Goal: Task Accomplishment & Management: Complete application form

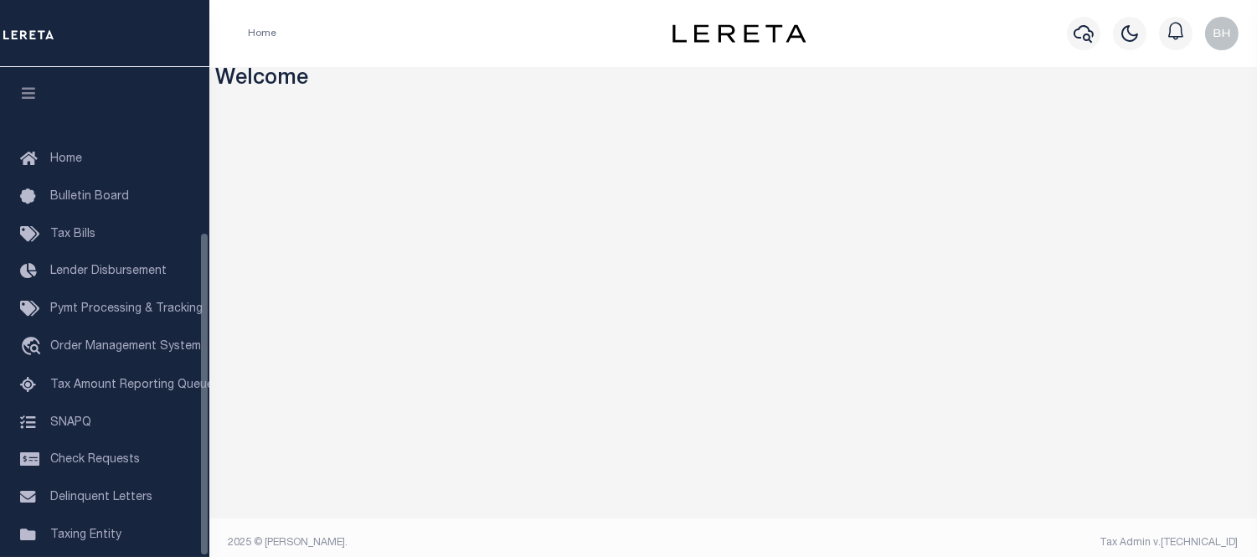
scroll to position [250, 0]
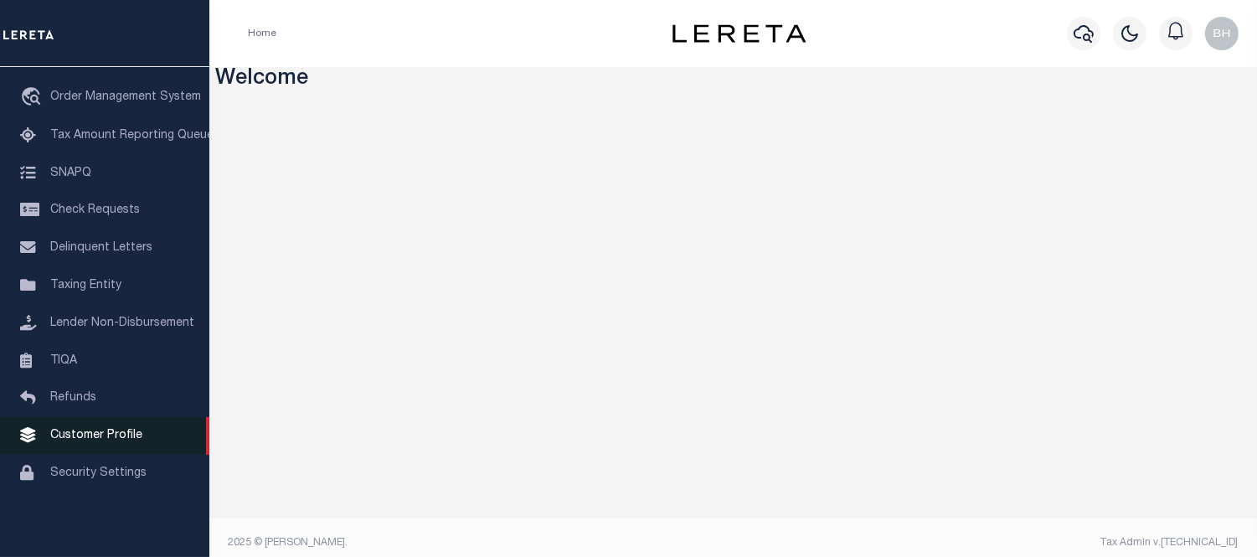
click at [96, 440] on span "Customer Profile" at bounding box center [96, 436] width 92 height 12
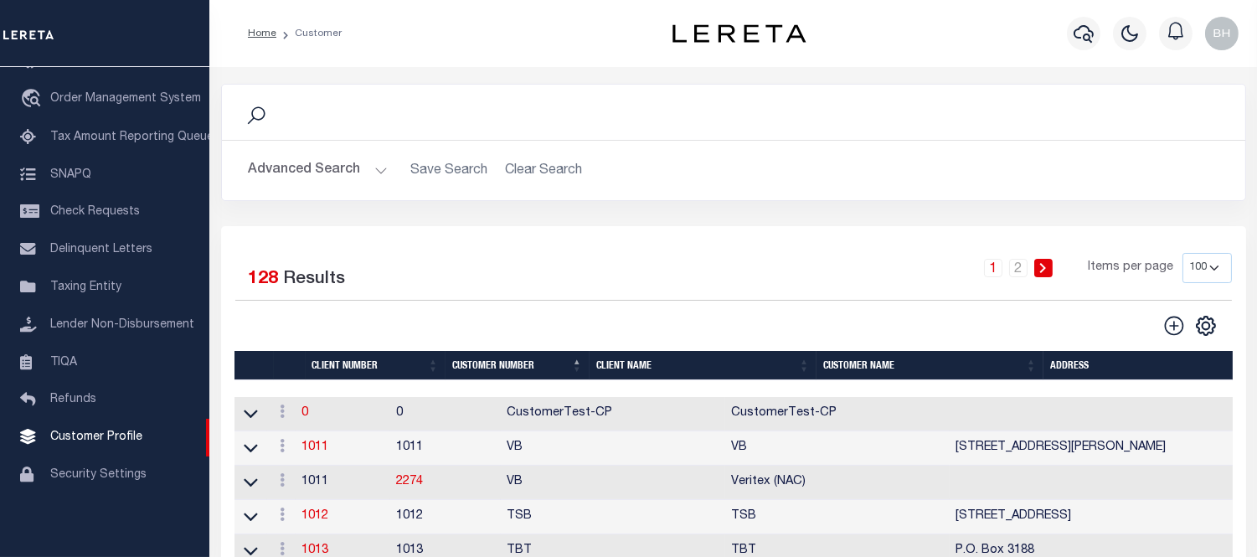
scroll to position [93, 0]
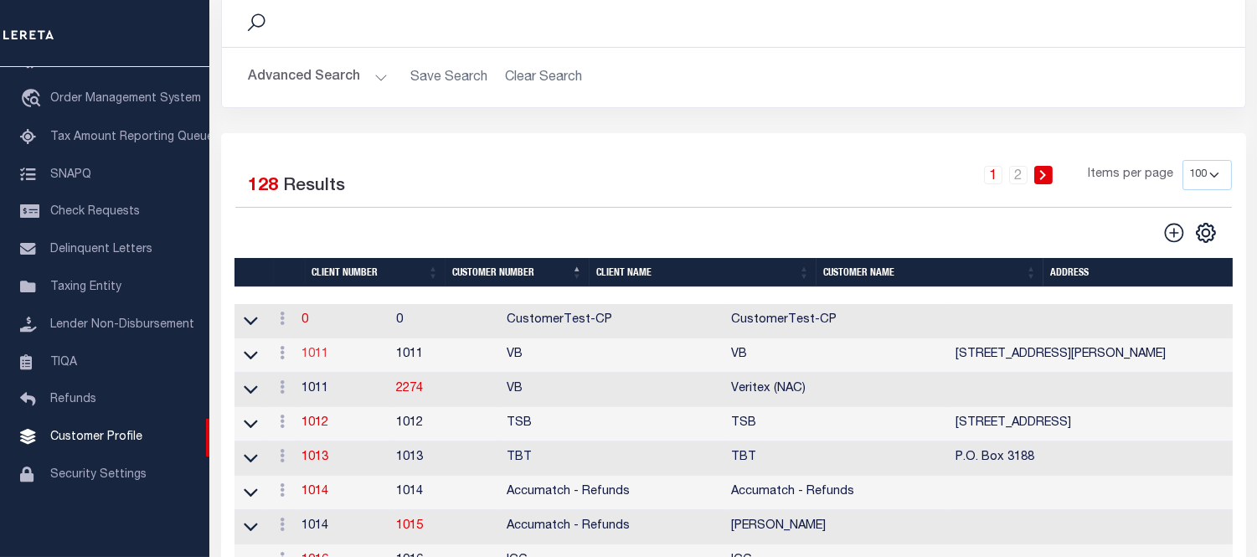
click at [328, 360] on link "1011" at bounding box center [315, 355] width 27 height 12
select select
type input "VB"
type input "1011"
type input "VB"
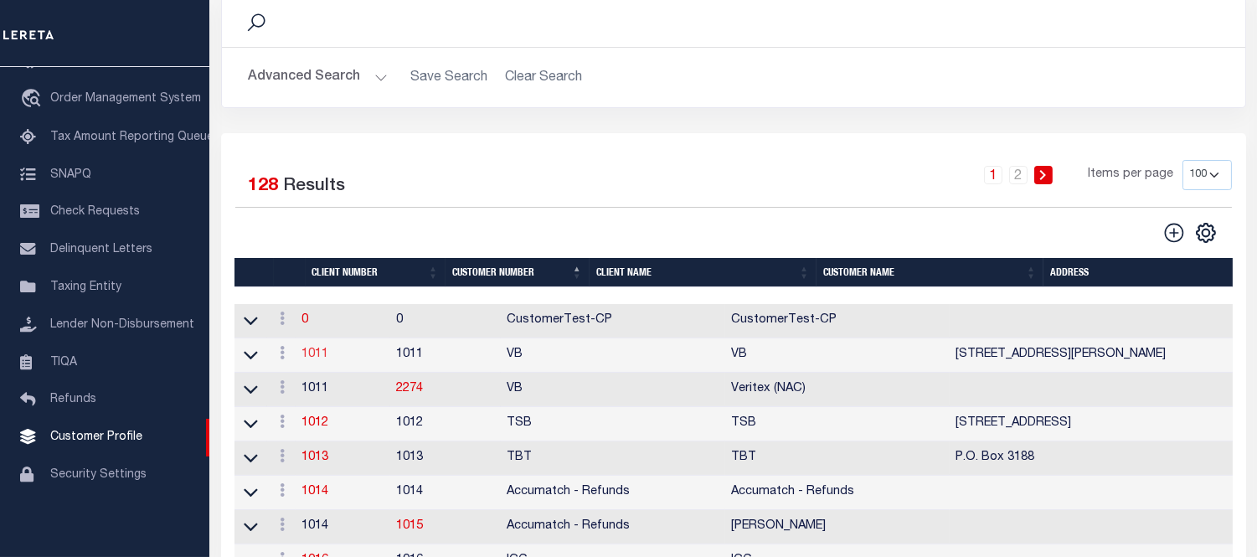
type input "Guy"
type input "[GEOGRAPHIC_DATA]"
select select "Mixed Portfolio"
type input "[PERSON_NAME]"
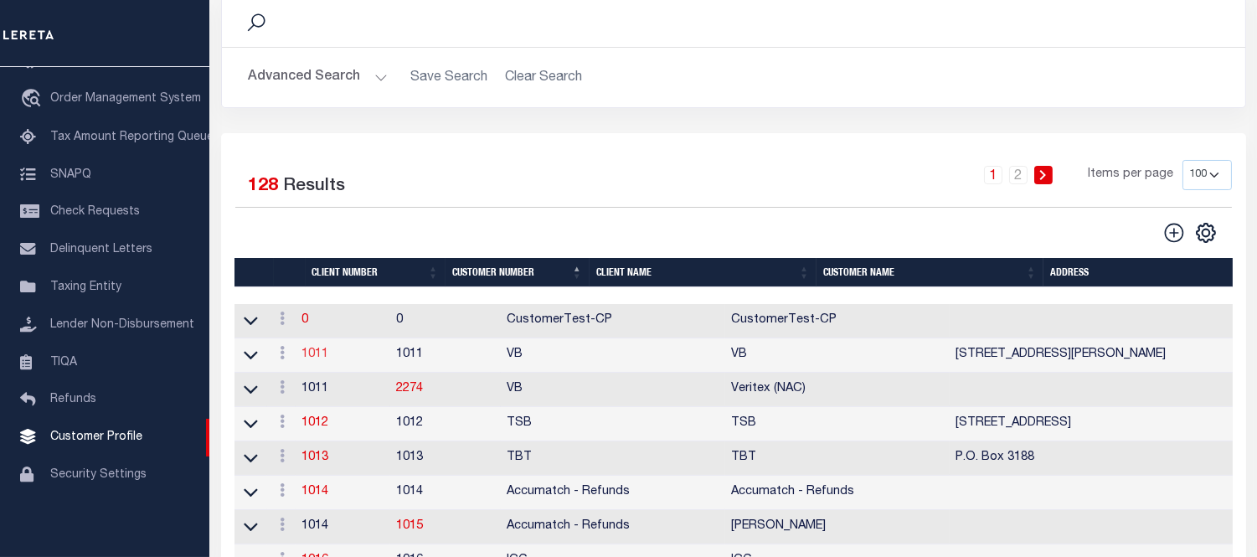
type input "[DATE]"
select select "Tier 3"
checkbox input "true"
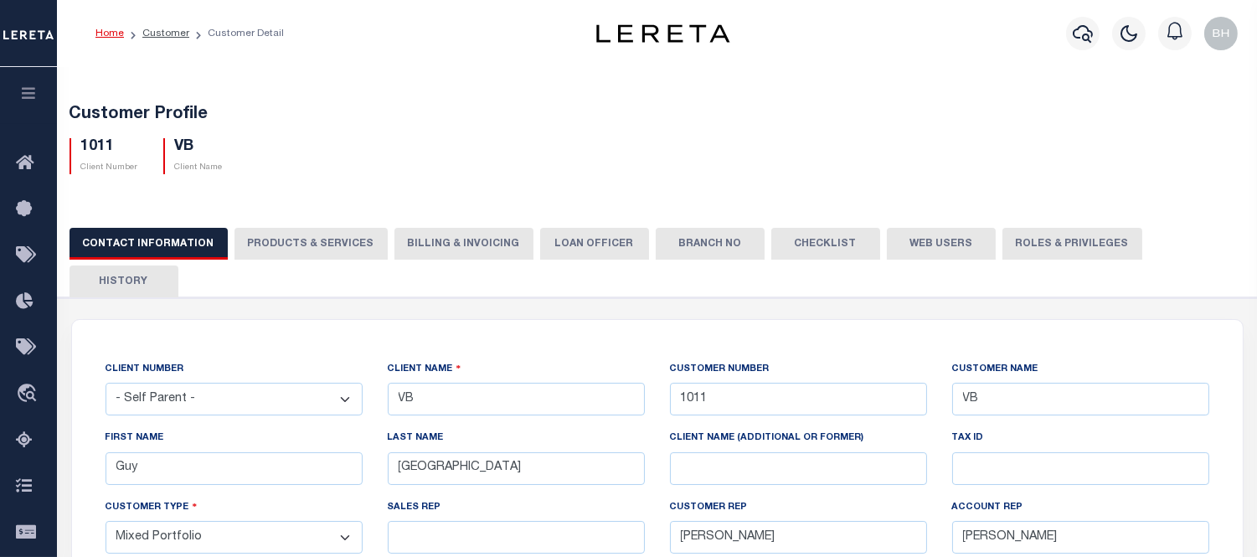
scroll to position [93, 0]
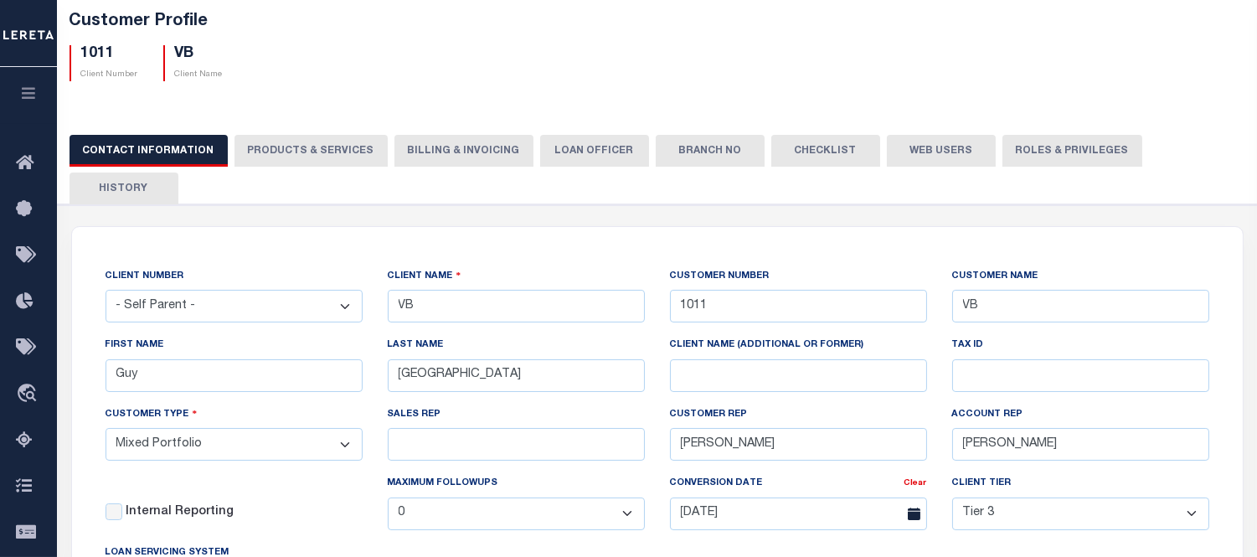
click at [307, 156] on button "PRODUCTS & SERVICES" at bounding box center [311, 151] width 153 height 32
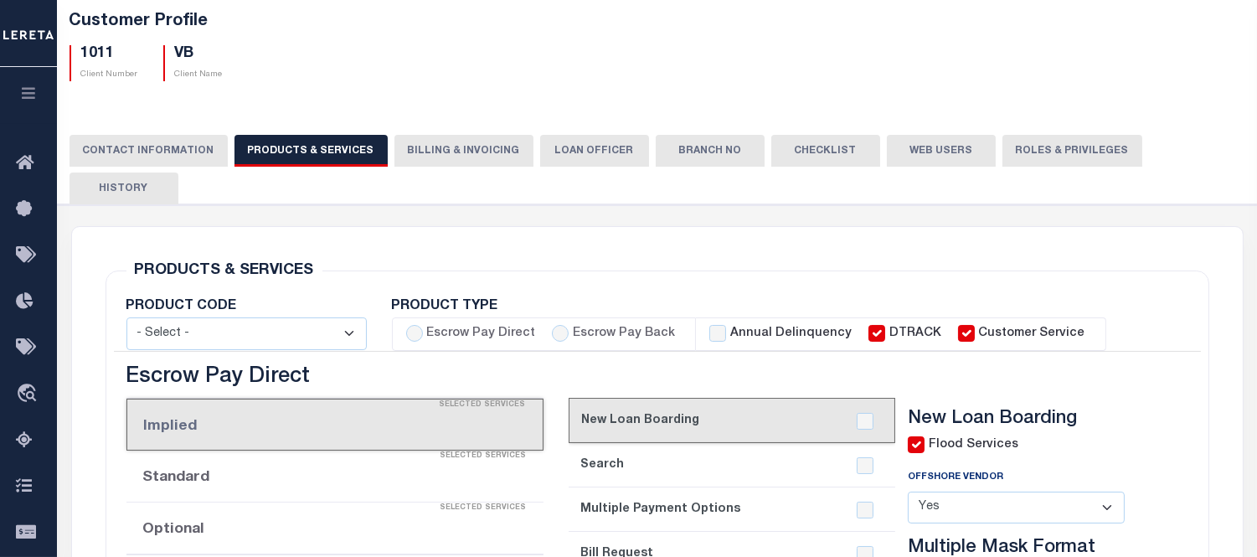
select select "STX"
radio input "true"
checkbox input "true"
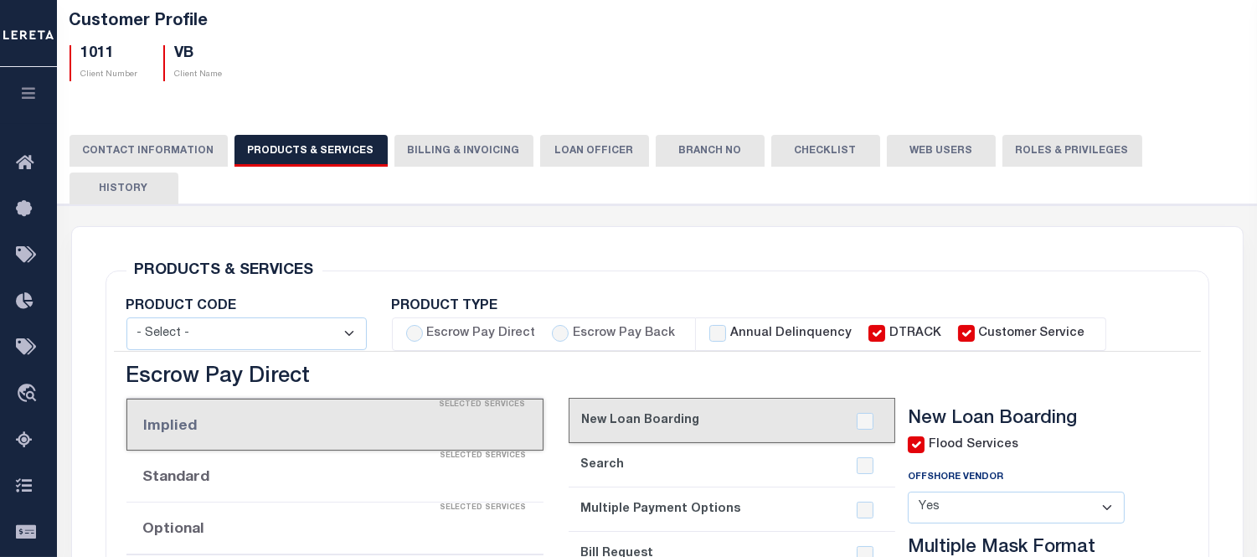
checkbox input "true"
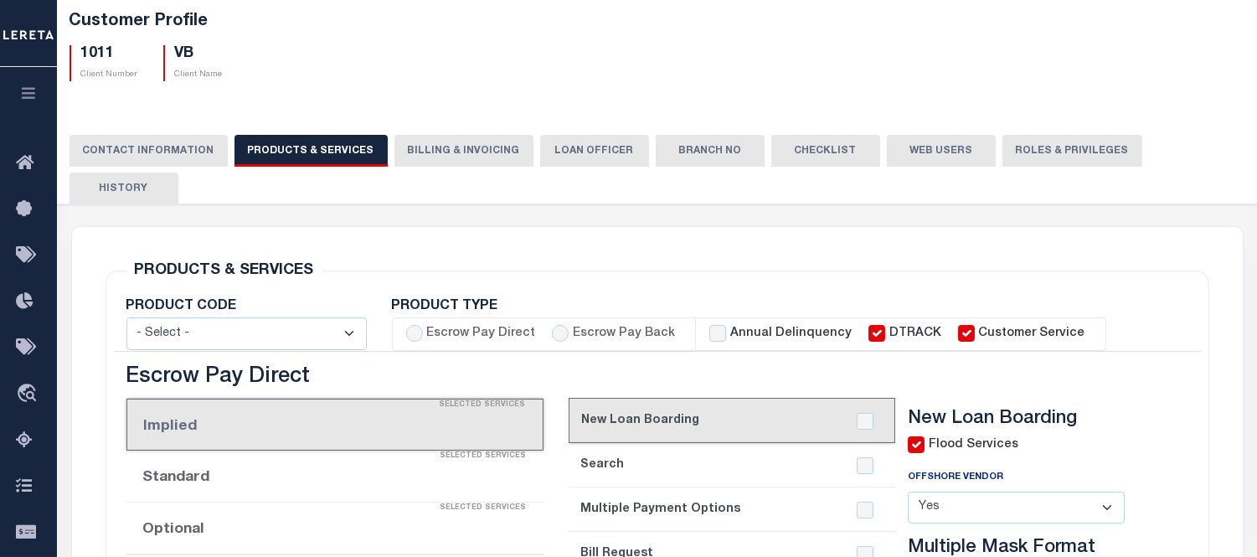
checkbox input "true"
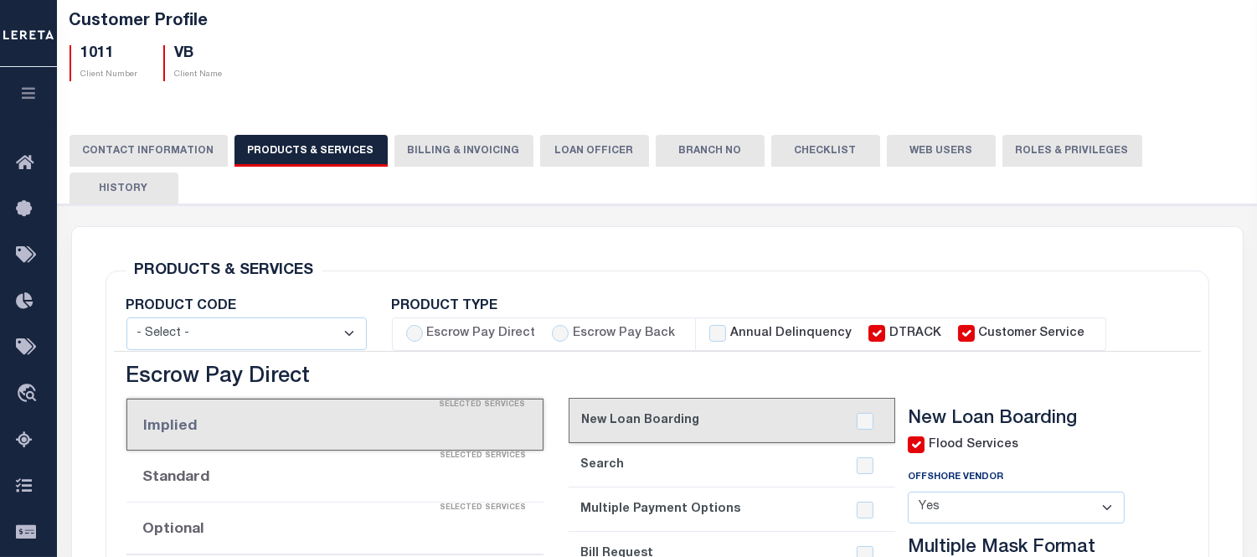
checkbox input "true"
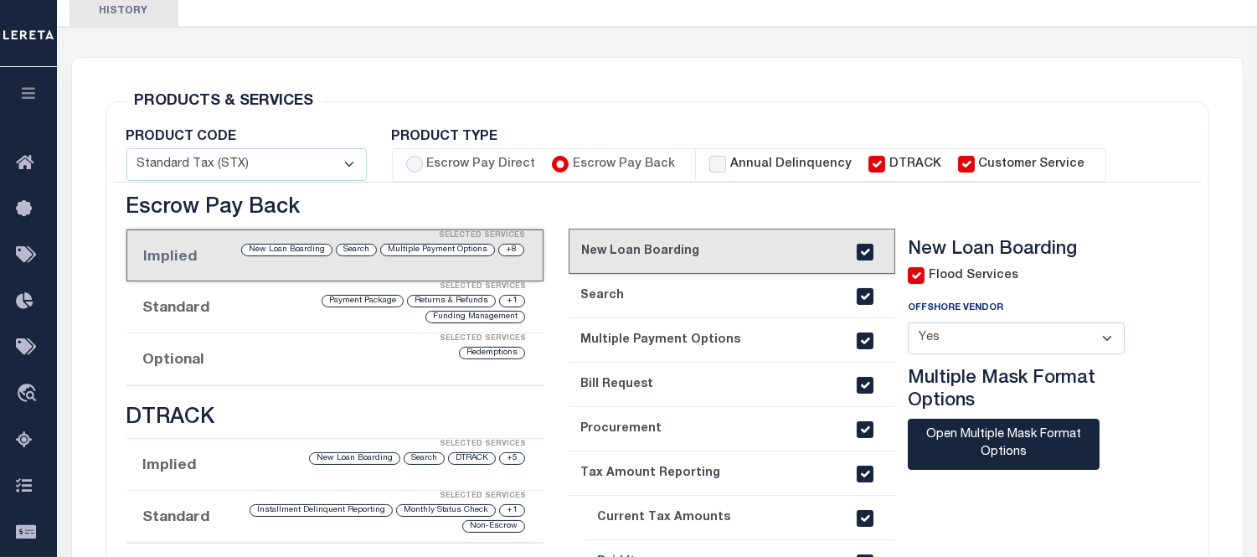
scroll to position [0, 0]
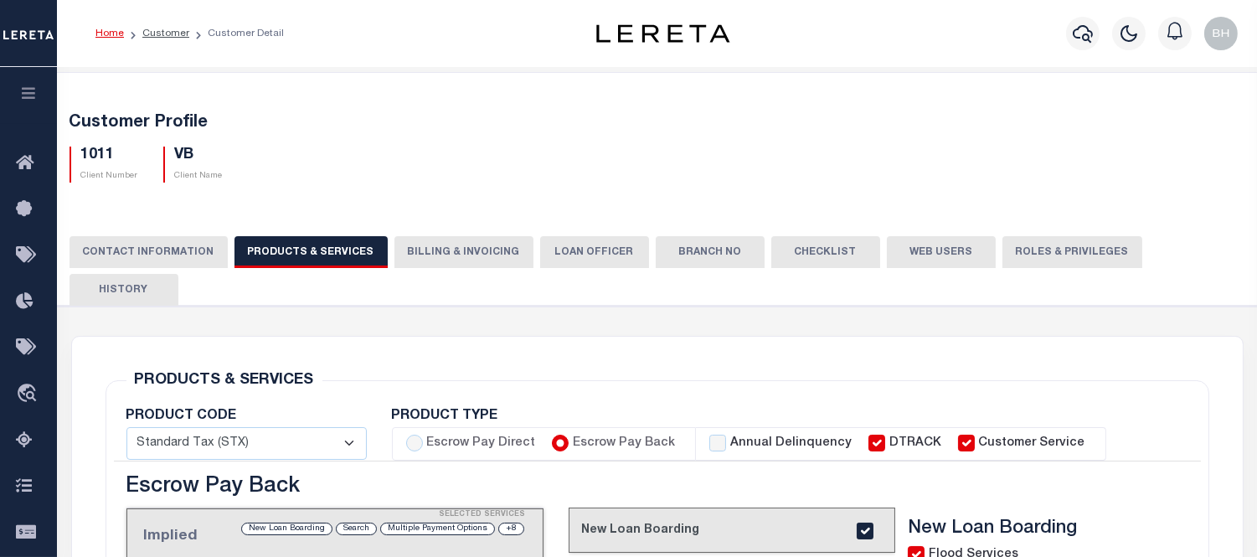
click at [417, 248] on button "Billing & Invoicing" at bounding box center [464, 252] width 139 height 32
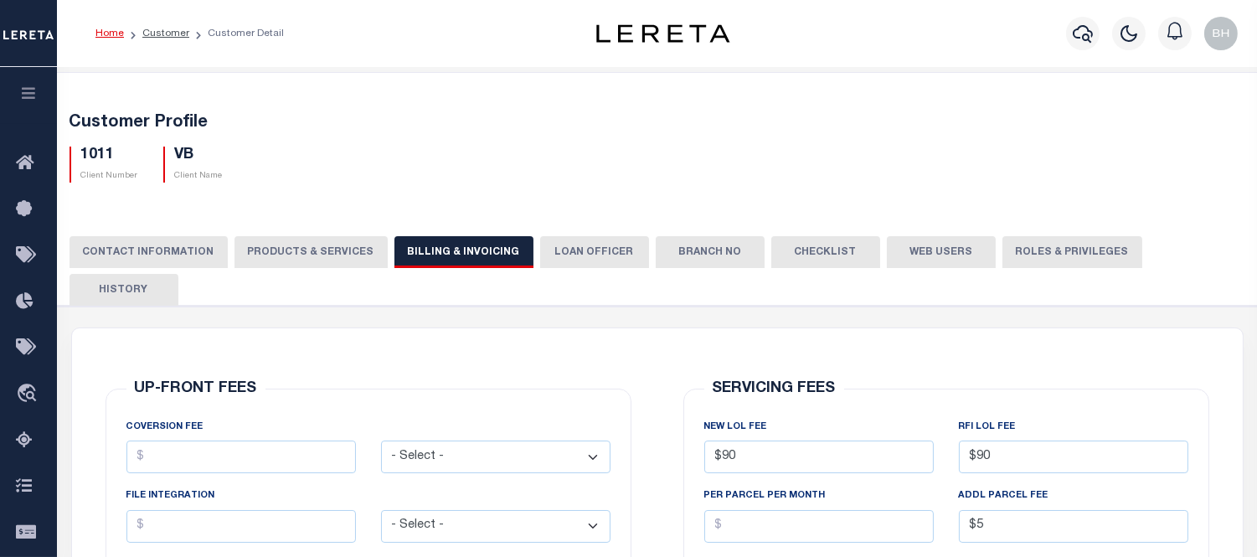
click at [811, 254] on button "Checklist" at bounding box center [826, 252] width 109 height 32
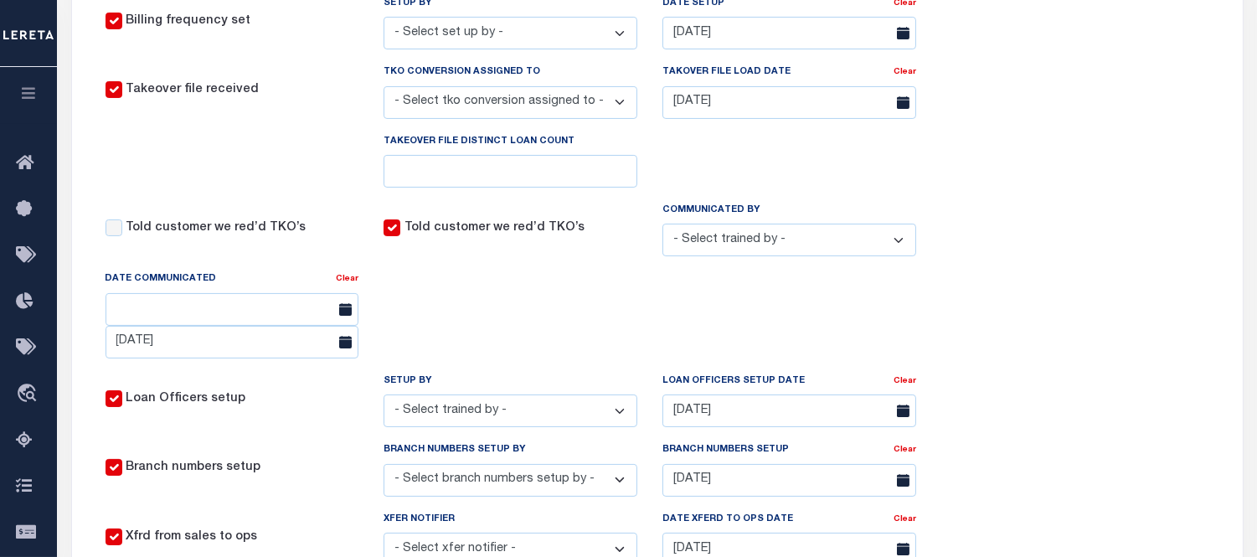
scroll to position [931, 0]
